Goal: Information Seeking & Learning: Learn about a topic

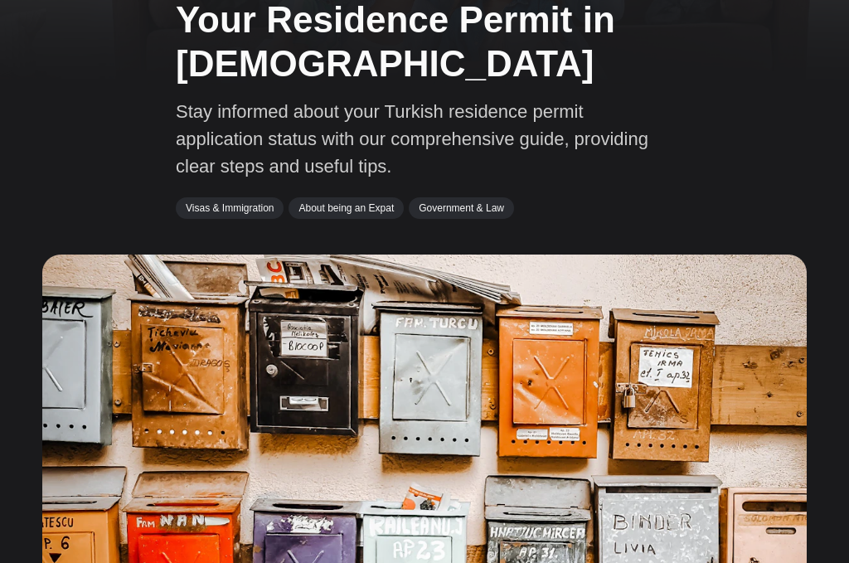
scroll to position [141, 0]
click at [244, 203] on link "Visas & Immigration" at bounding box center [230, 208] width 108 height 22
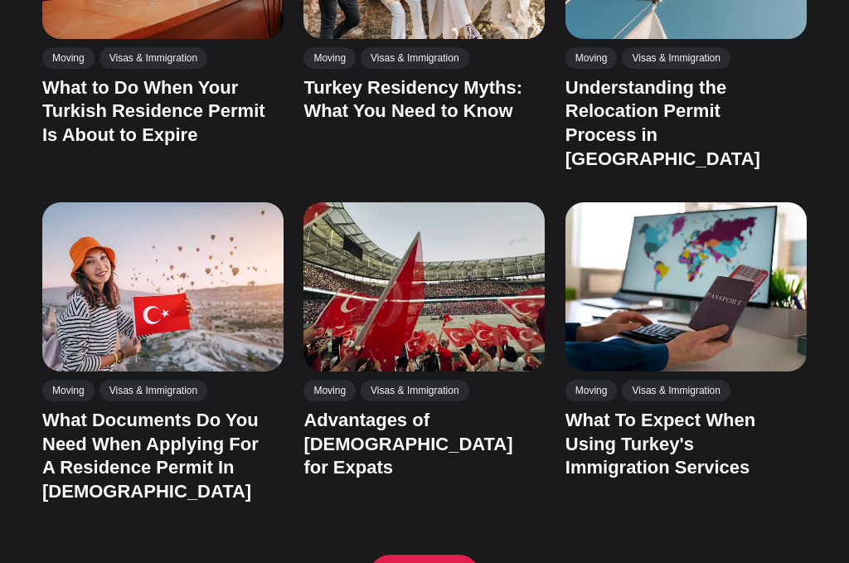
scroll to position [987, 0]
click at [679, 410] on link "What To Expect When Using Turkey's Immigration Services" at bounding box center [660, 444] width 190 height 68
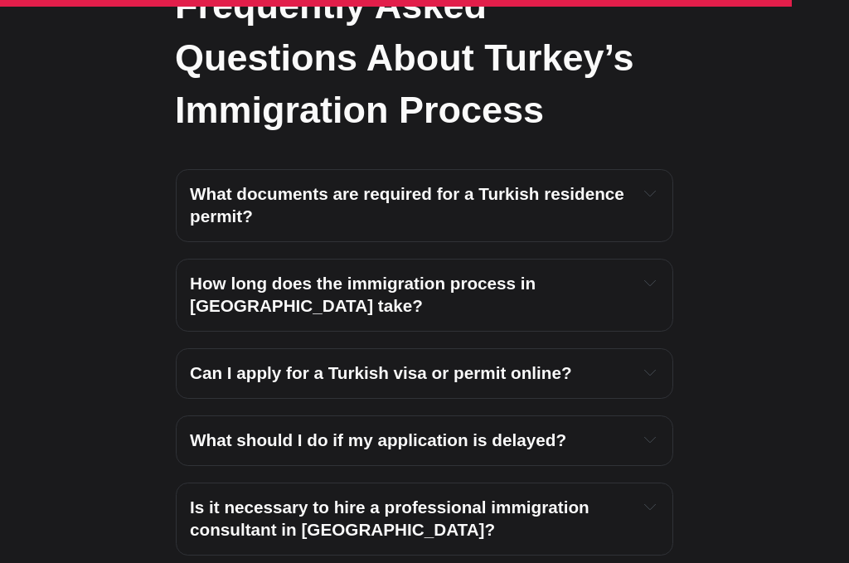
scroll to position [5946, 0]
click at [540, 308] on strong "How long does the immigration process in Turkey take?" at bounding box center [365, 294] width 351 height 41
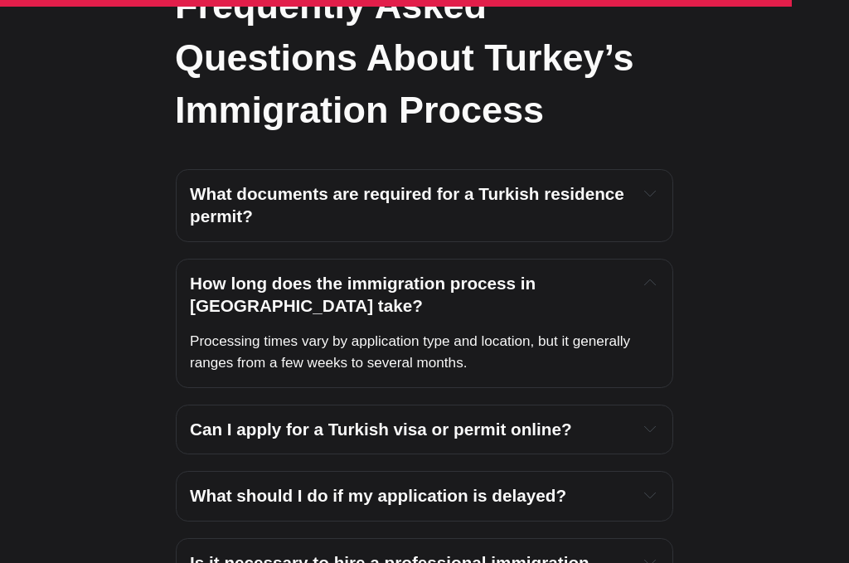
click at [574, 225] on h4 "What documents are required for a Turkish residence permit?" at bounding box center [408, 205] width 436 height 45
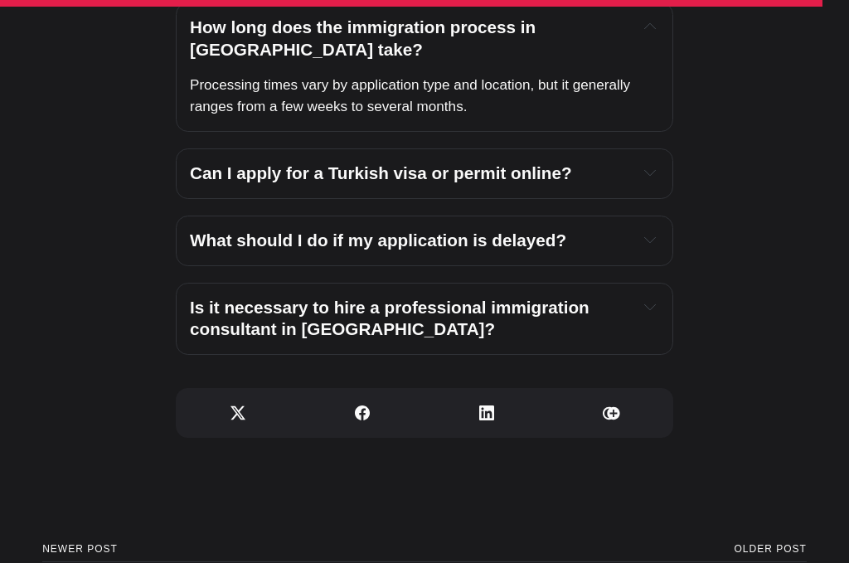
scroll to position [6280, 0]
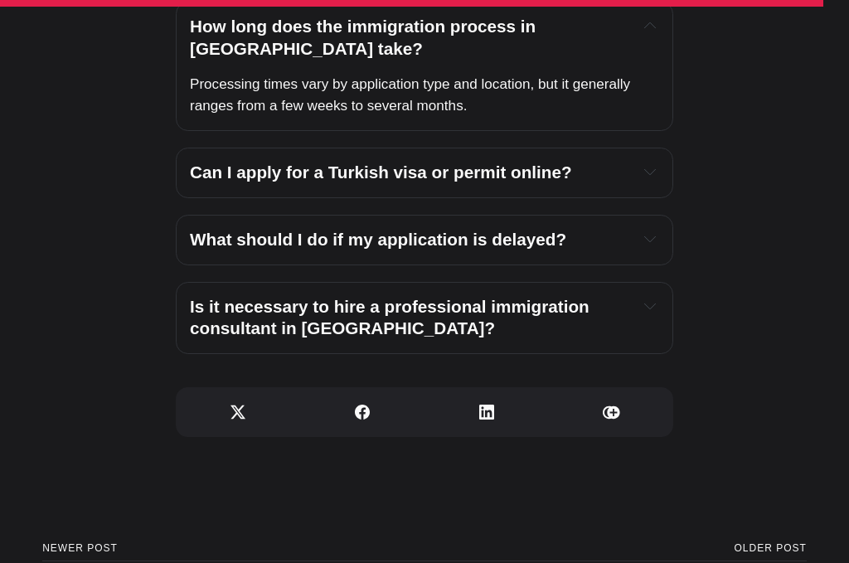
click at [619, 184] on h4 "Can I apply for a Turkish visa or permit online?" at bounding box center [408, 173] width 436 height 22
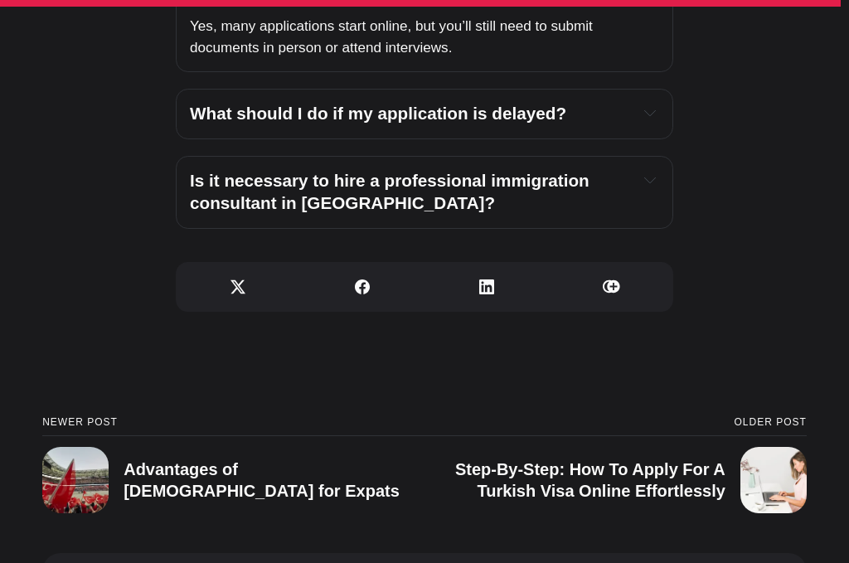
scroll to position [6459, 0]
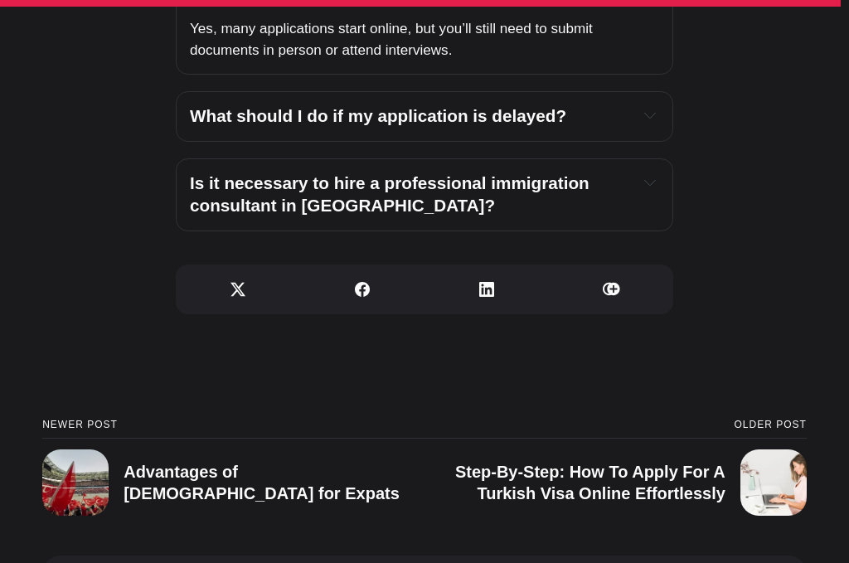
click at [655, 192] on button "Expand toggle to read content" at bounding box center [650, 182] width 18 height 20
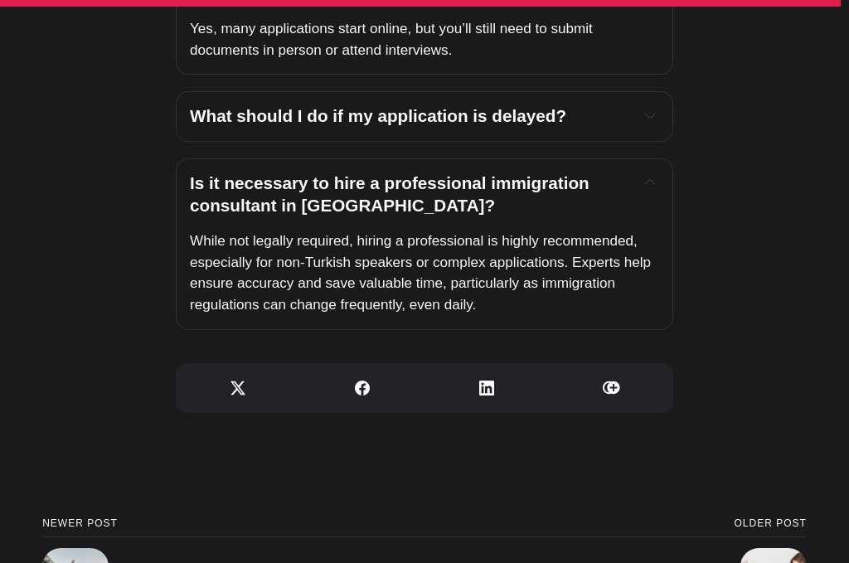
click at [596, 128] on h4 "What should I do if my application is delayed?" at bounding box center [408, 116] width 436 height 22
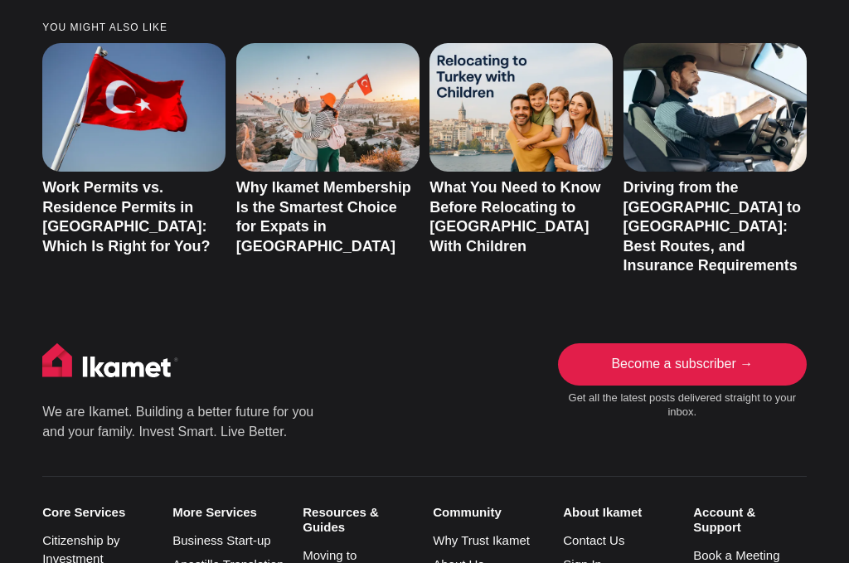
scroll to position [7554, 0]
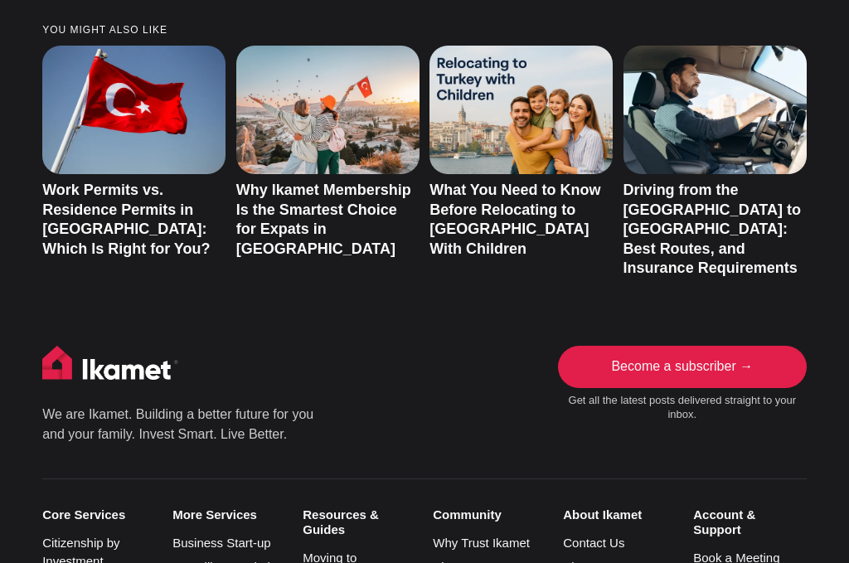
click at [144, 256] on link "Work Permits vs. Residence Permits in Türkiye: Which Is Right for You?" at bounding box center [125, 219] width 167 height 75
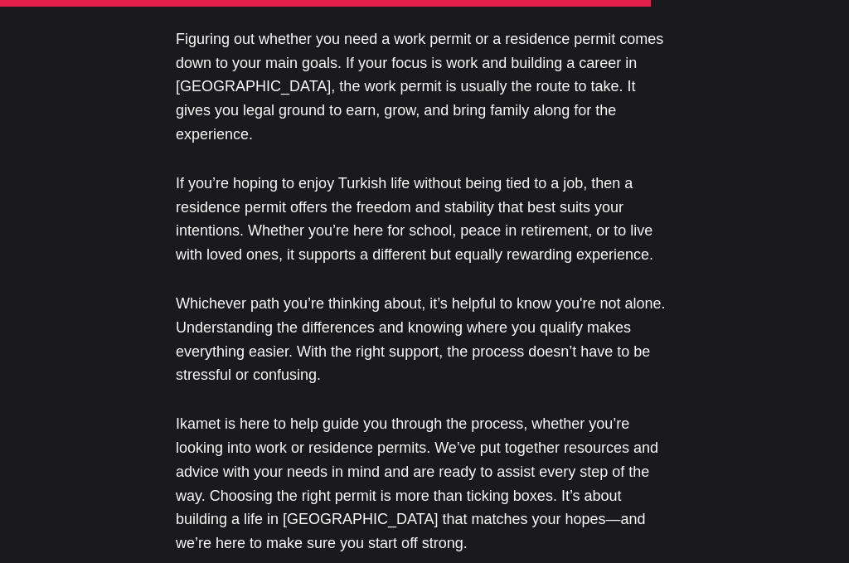
scroll to position [4103, 0]
